Goal: Task Accomplishment & Management: Manage account settings

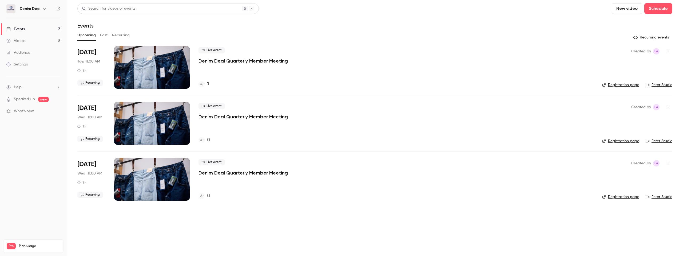
click at [236, 60] on p "Denim Deal Quarterly Member Meeting" at bounding box center [243, 61] width 89 height 6
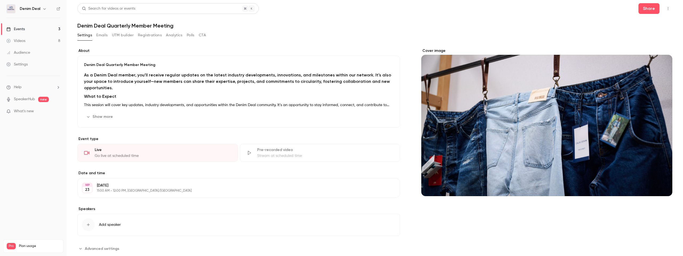
click at [152, 35] on button "Registrations" at bounding box center [150, 35] width 24 height 9
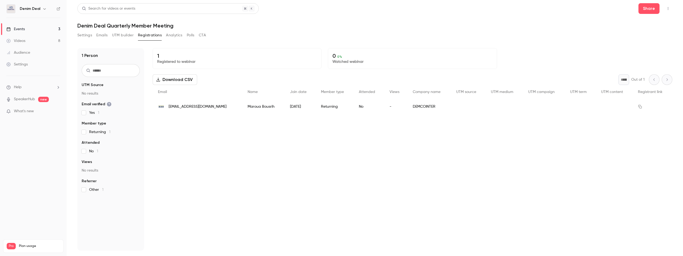
click at [89, 36] on button "Settings" at bounding box center [84, 35] width 15 height 9
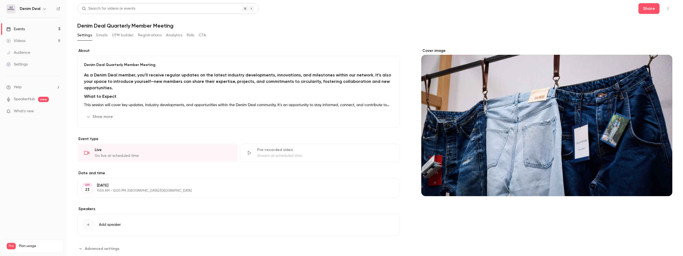
scroll to position [13, 0]
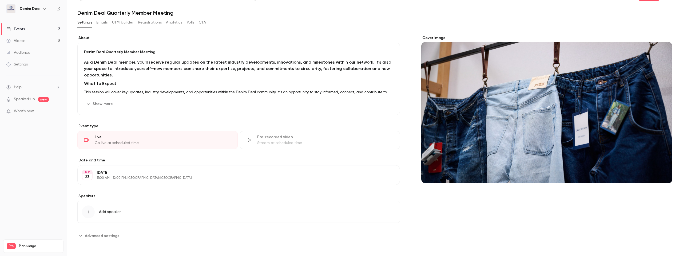
click at [105, 173] on p "[DATE]" at bounding box center [234, 172] width 275 height 5
click at [134, 180] on input "**********" at bounding box center [222, 178] width 264 height 13
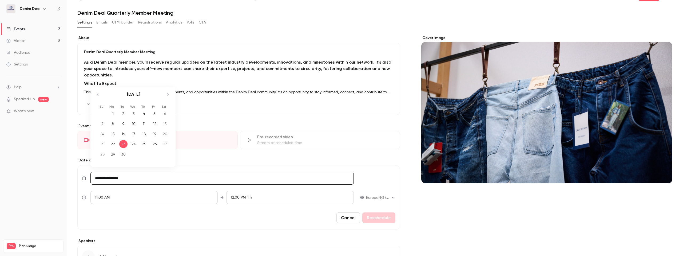
click at [114, 145] on div "22" at bounding box center [113, 144] width 8 height 8
type input "**********"
click at [202, 198] on div "11:00 AM" at bounding box center [154, 197] width 128 height 13
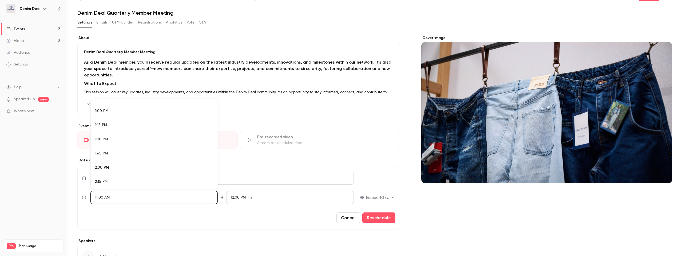
scroll to position [730, 0]
click at [161, 166] on div "2:00 PM" at bounding box center [154, 168] width 118 height 6
click at [199, 219] on div at bounding box center [341, 128] width 683 height 256
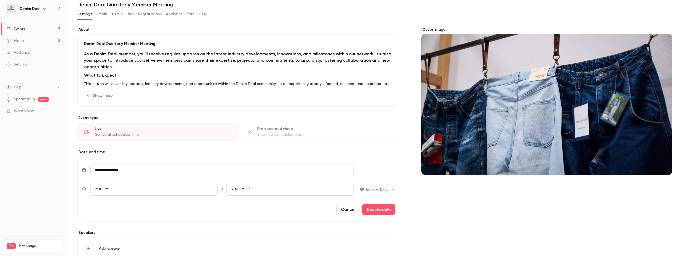
scroll to position [22, 0]
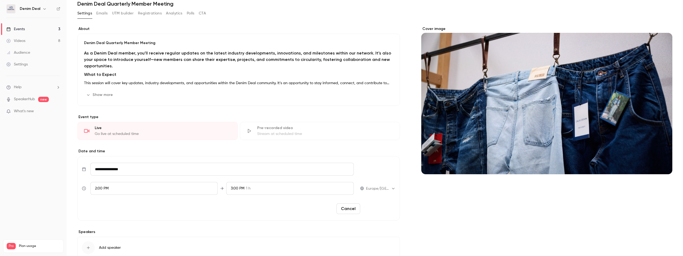
click at [378, 208] on button "Reschedule" at bounding box center [378, 208] width 33 height 11
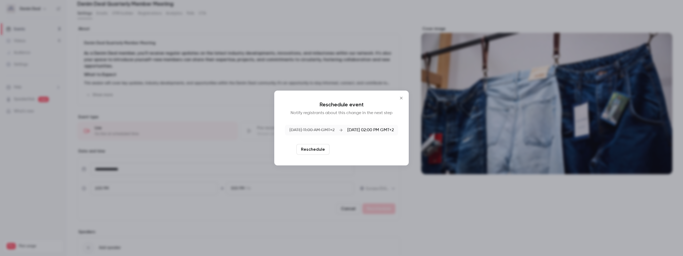
click at [345, 149] on button "Reschedule and notify" at bounding box center [359, 149] width 55 height 11
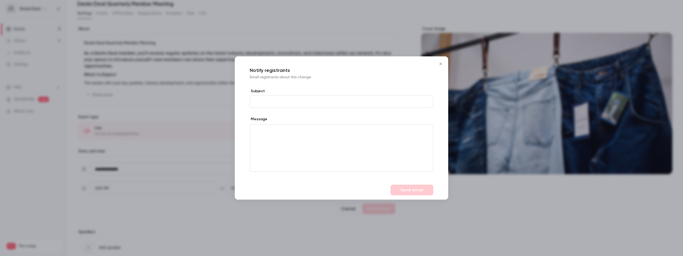
click at [362, 187] on div "Send email" at bounding box center [341, 189] width 213 height 19
click at [440, 65] on icon "Close" at bounding box center [441, 64] width 6 height 4
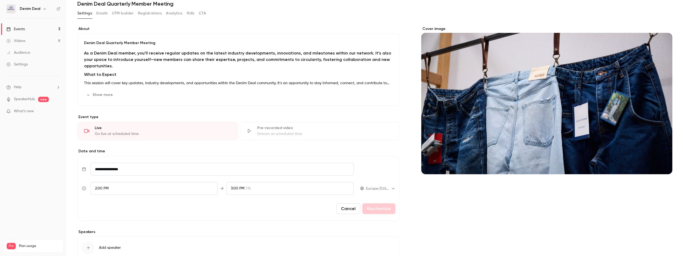
click at [349, 211] on button "Cancel" at bounding box center [349, 208] width 24 height 11
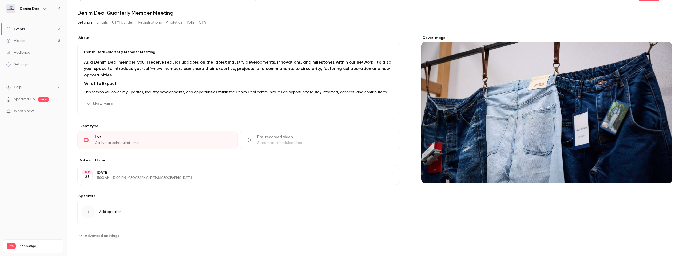
click at [152, 177] on p "11:00 AM - 12:00 PM, [GEOGRAPHIC_DATA]/[GEOGRAPHIC_DATA]" at bounding box center [234, 178] width 275 height 4
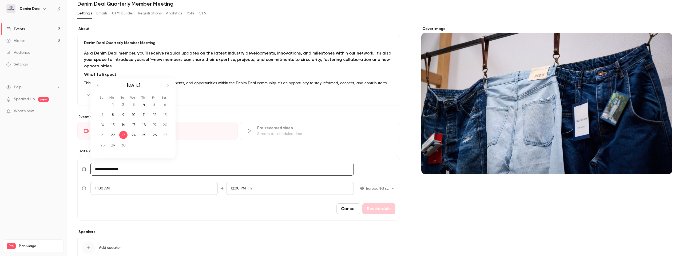
click at [130, 169] on input "**********" at bounding box center [222, 169] width 264 height 13
click at [112, 136] on div "22" at bounding box center [113, 135] width 8 height 8
type input "**********"
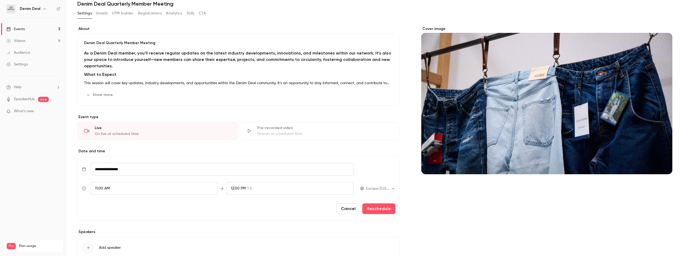
click at [129, 184] on div "11:00 AM" at bounding box center [154, 188] width 128 height 13
click at [129, 157] on div "2:00 PM" at bounding box center [154, 157] width 118 height 6
click at [274, 209] on div at bounding box center [341, 128] width 683 height 256
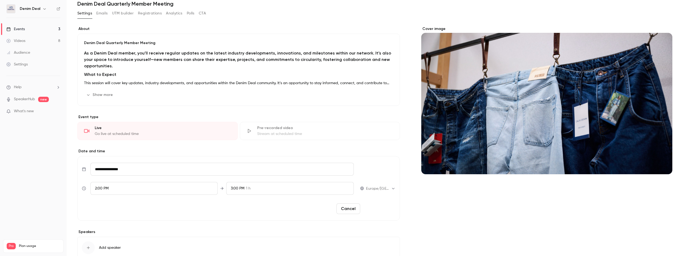
click at [371, 209] on button "Reschedule" at bounding box center [378, 208] width 33 height 11
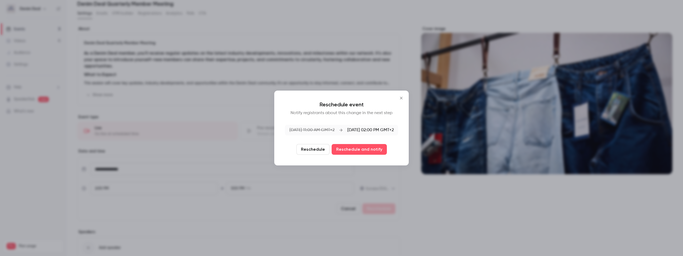
click at [310, 152] on button "Reschedule" at bounding box center [312, 149] width 33 height 11
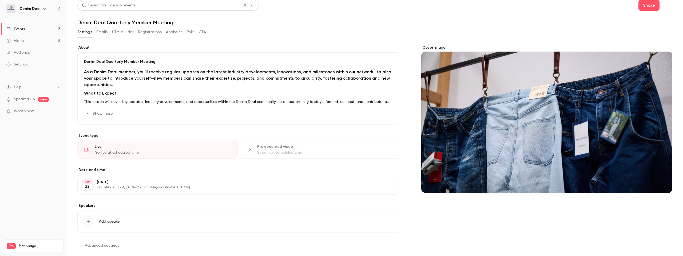
scroll to position [0, 0]
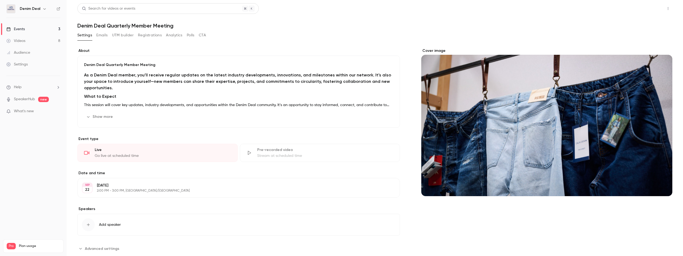
click at [653, 10] on button "Share" at bounding box center [649, 8] width 21 height 11
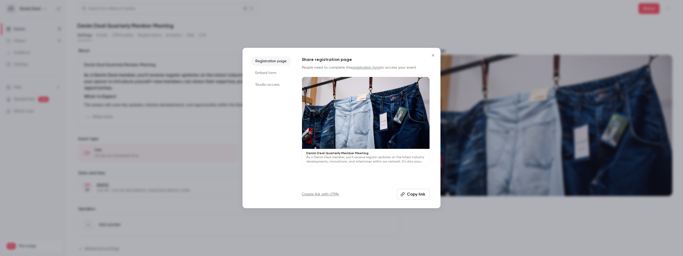
click at [413, 195] on button "Copy link" at bounding box center [413, 194] width 33 height 11
click at [431, 56] on icon "Close" at bounding box center [433, 55] width 6 height 4
